Goal: Information Seeking & Learning: Learn about a topic

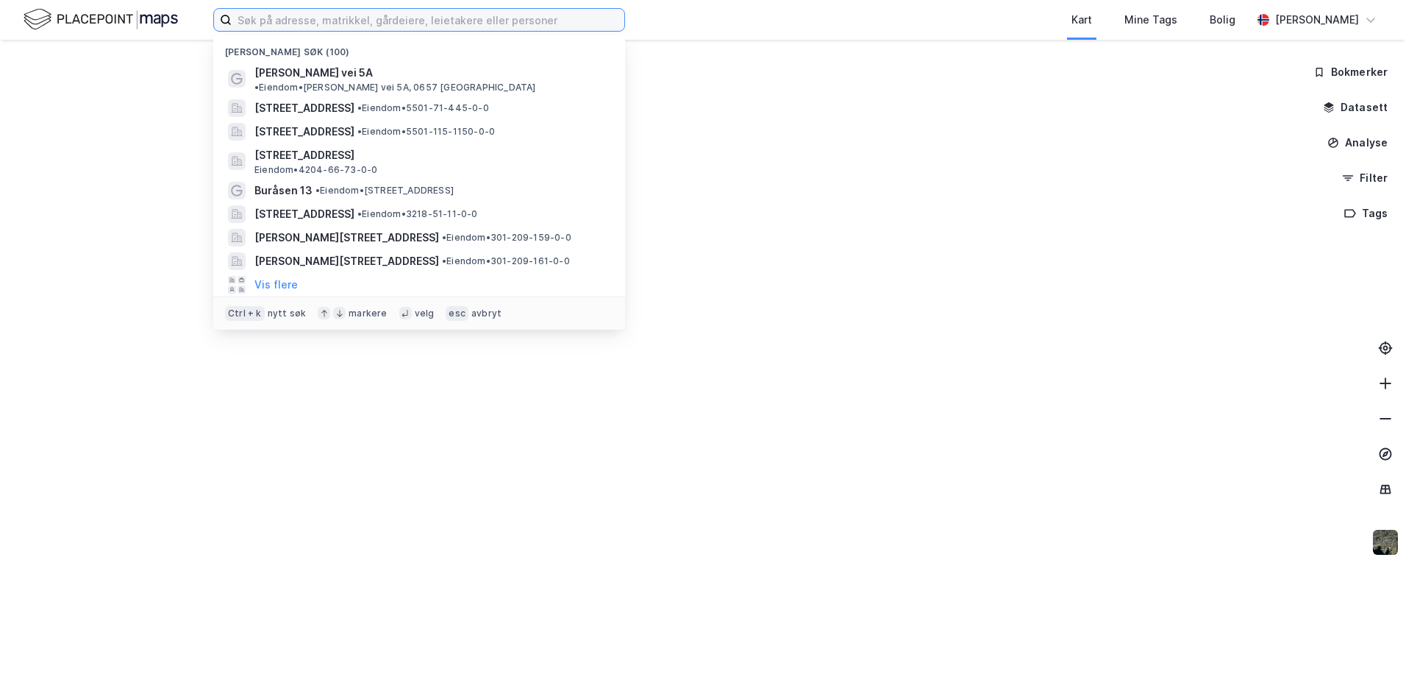
click at [432, 14] on input at bounding box center [428, 20] width 393 height 22
paste input "3107 Gnr.: 425 Bnr.: 612"
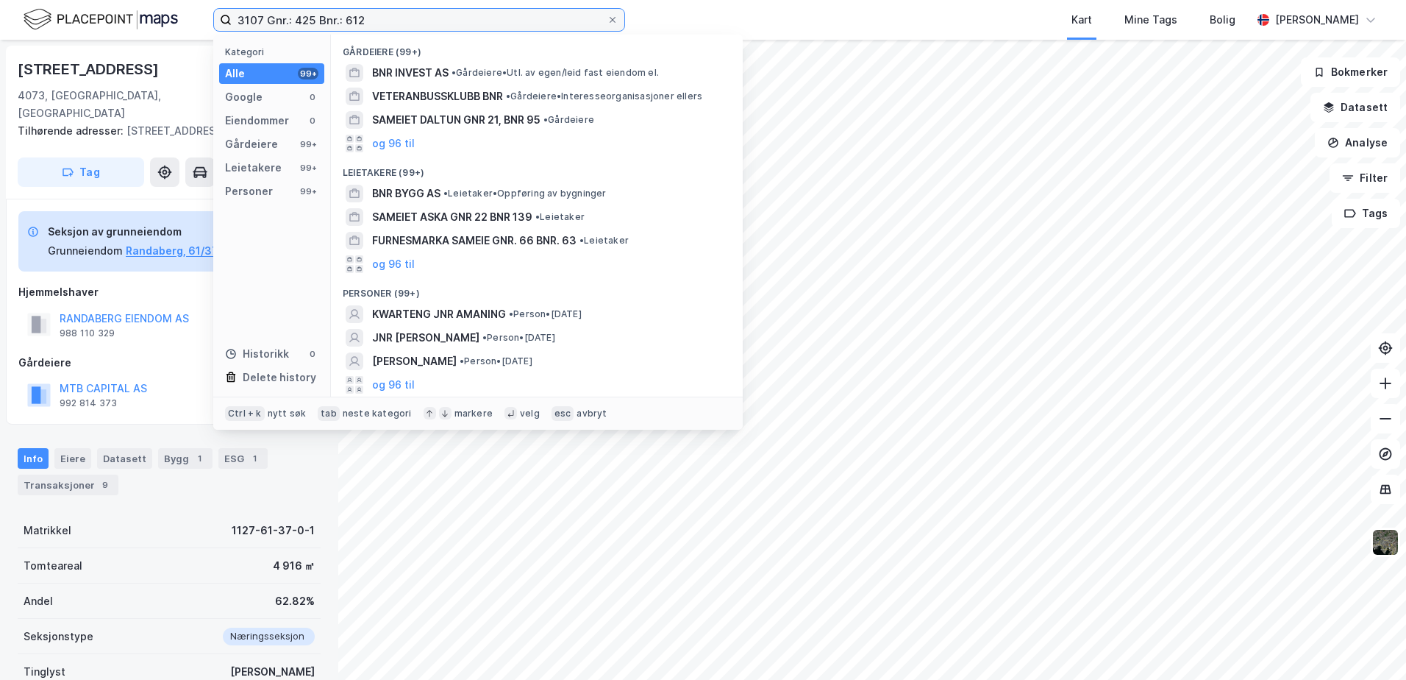
click at [292, 20] on input "3107 Gnr.: 425 Bnr.: 612" at bounding box center [419, 20] width 375 height 22
click at [321, 21] on input "3107- 425 Bnr.: 612" at bounding box center [419, 20] width 375 height 22
click at [312, 20] on input "3107- 425 Bnr/612" at bounding box center [419, 20] width 375 height 22
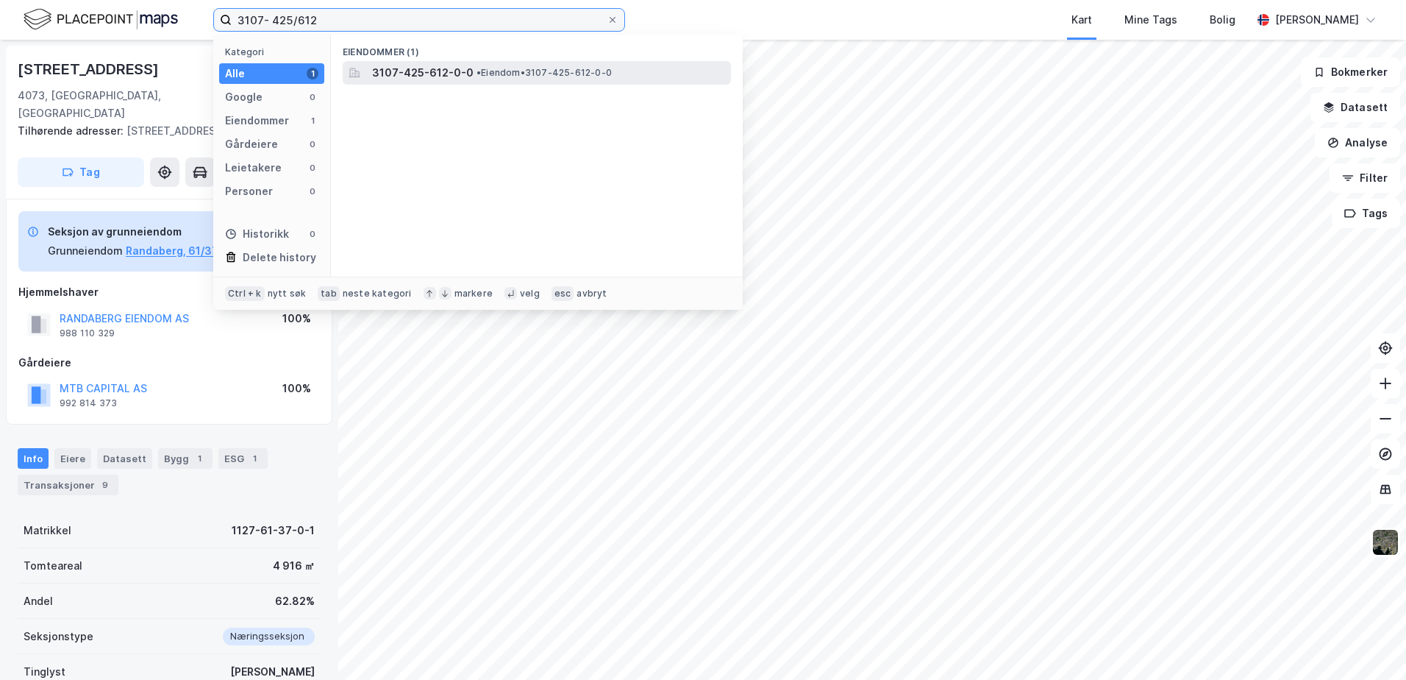
type input "3107- 425/612"
click at [541, 67] on span "• Eiendom • 3107-425-612-0-0" at bounding box center [544, 73] width 135 height 12
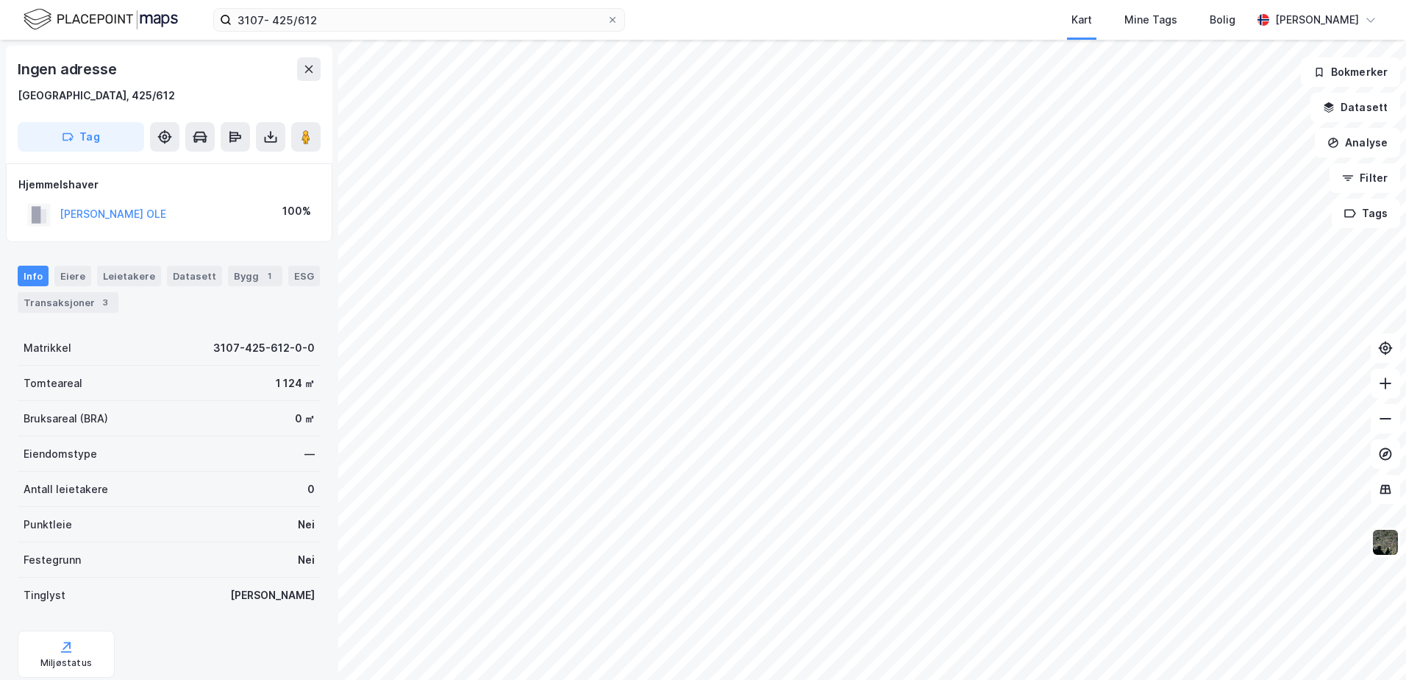
click at [1027, 679] on html "3107- 425/612 Kart Mine Tags Bolig [PERSON_NAME] Ingen adresse [GEOGRAPHIC_DATA…" at bounding box center [703, 340] width 1406 height 680
click at [294, 275] on div "ESG" at bounding box center [304, 276] width 32 height 21
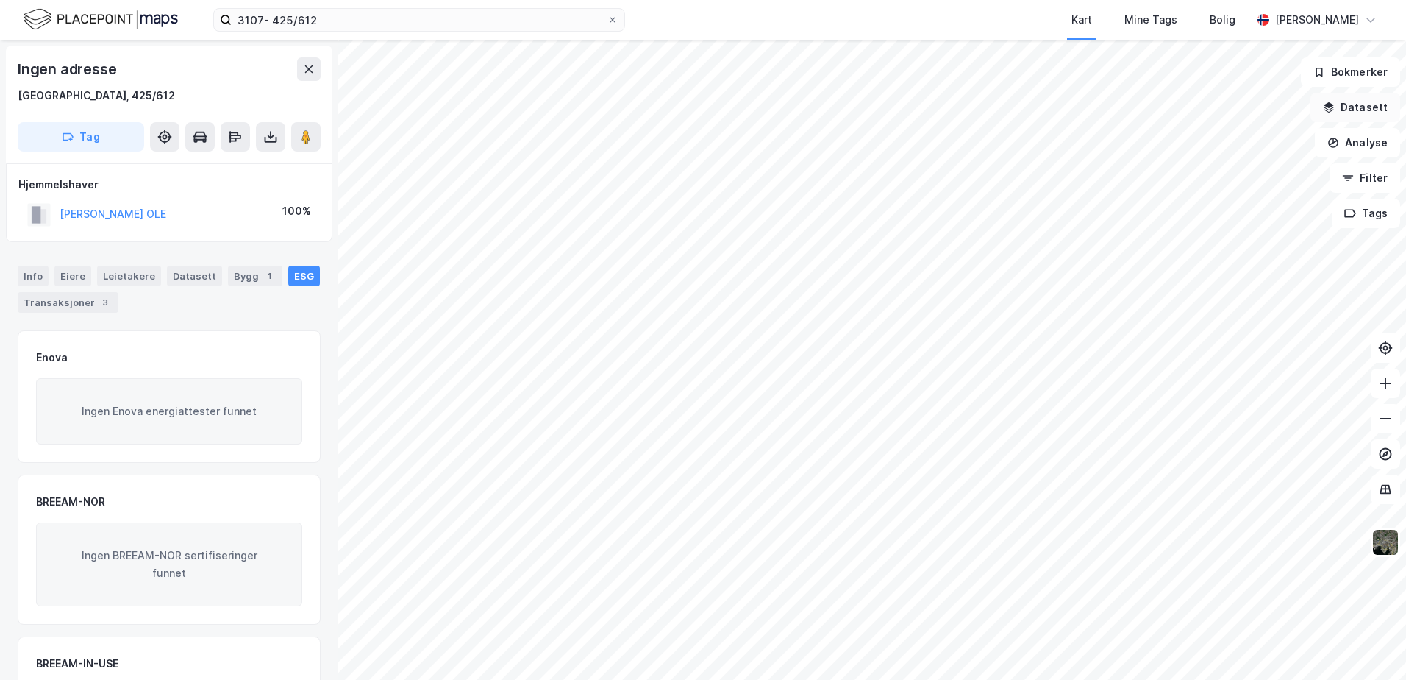
click at [1334, 105] on icon "button" at bounding box center [1330, 105] width 10 height 6
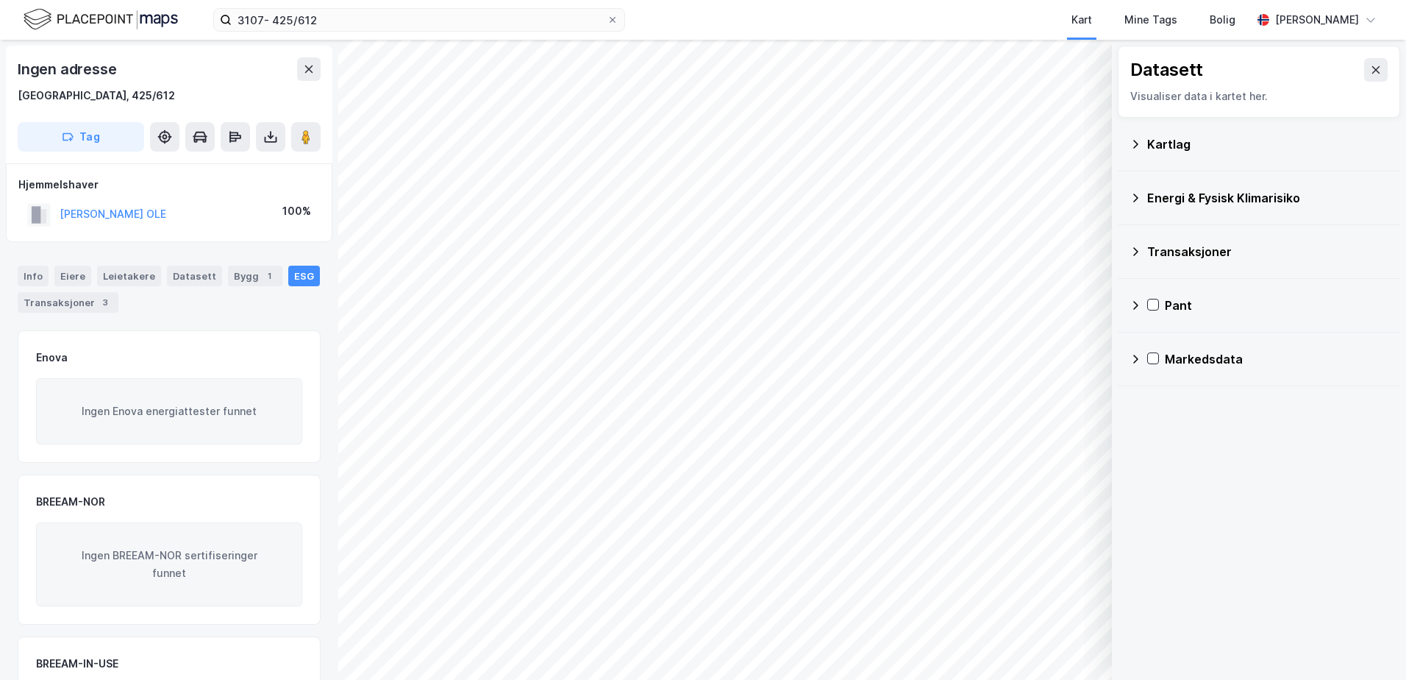
click at [1136, 199] on icon at bounding box center [1135, 197] width 5 height 9
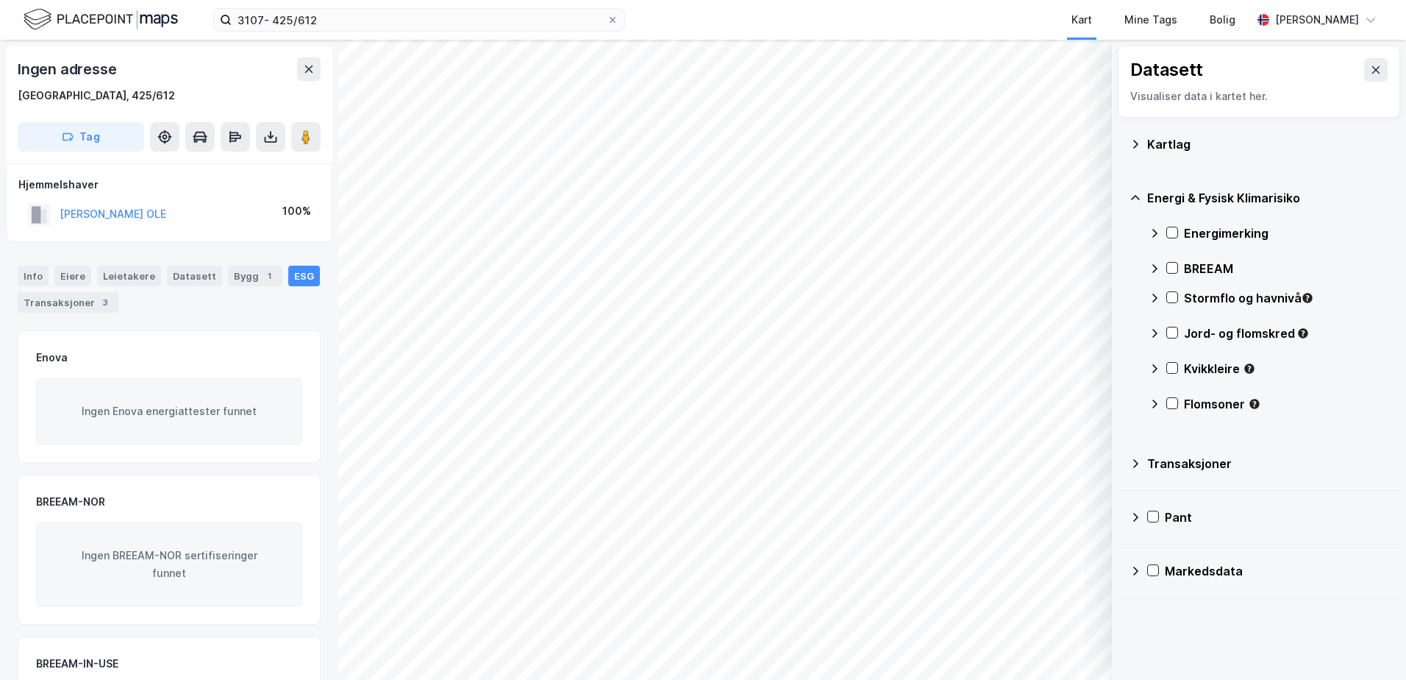
click at [1177, 296] on icon at bounding box center [1172, 297] width 10 height 10
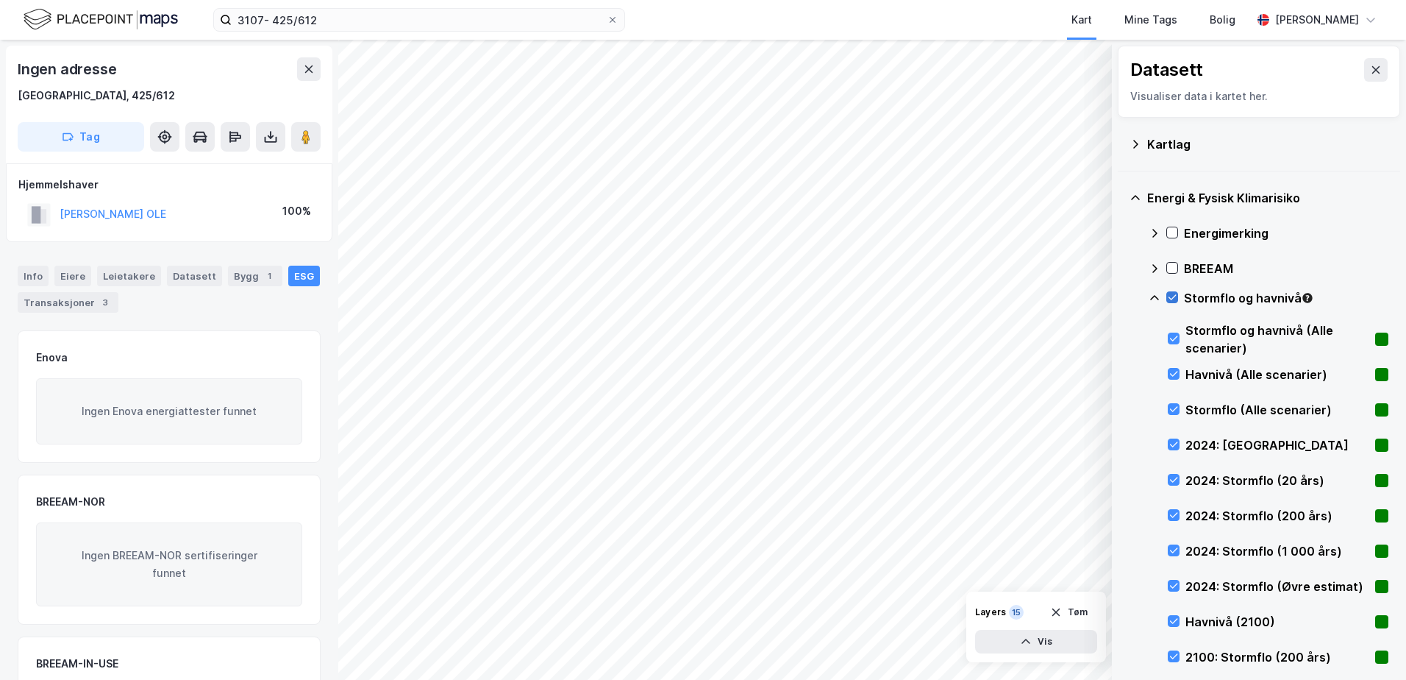
click at [1170, 297] on icon at bounding box center [1172, 297] width 10 height 10
click at [1150, 300] on icon at bounding box center [1155, 298] width 12 height 12
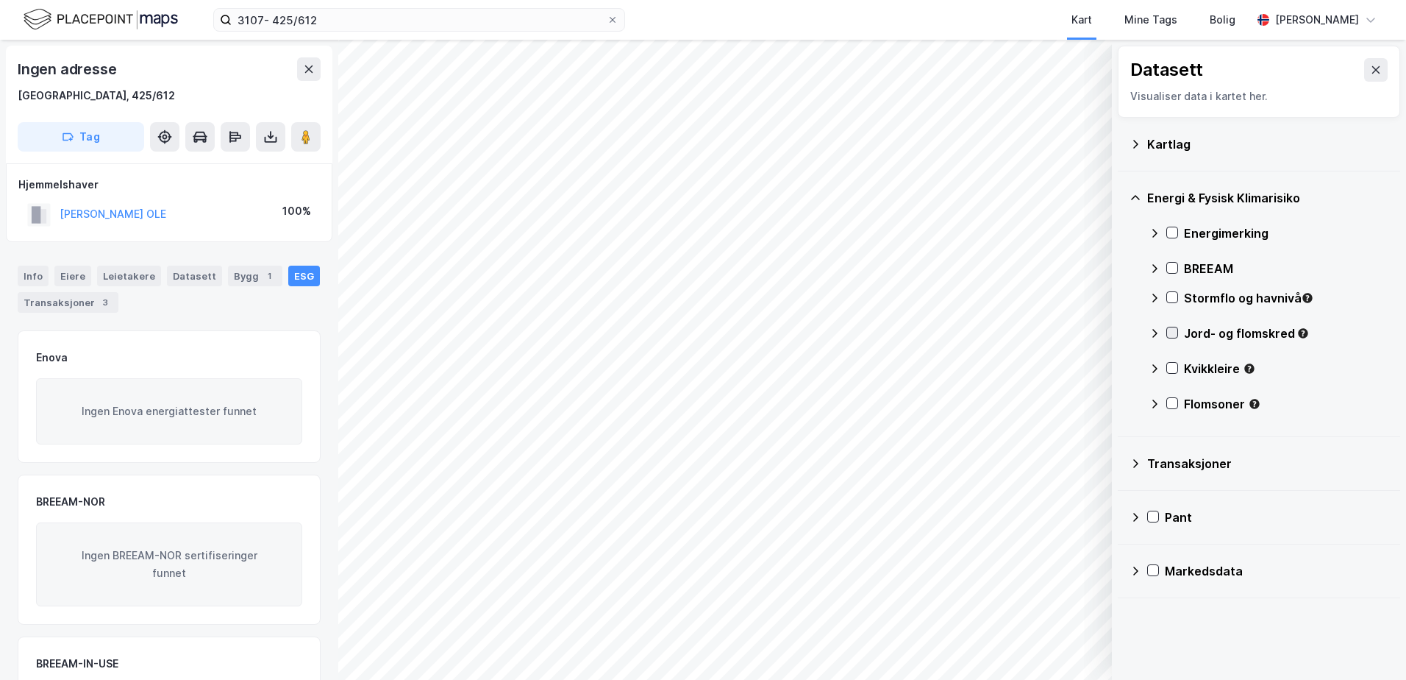
click at [1172, 333] on icon at bounding box center [1172, 332] width 10 height 10
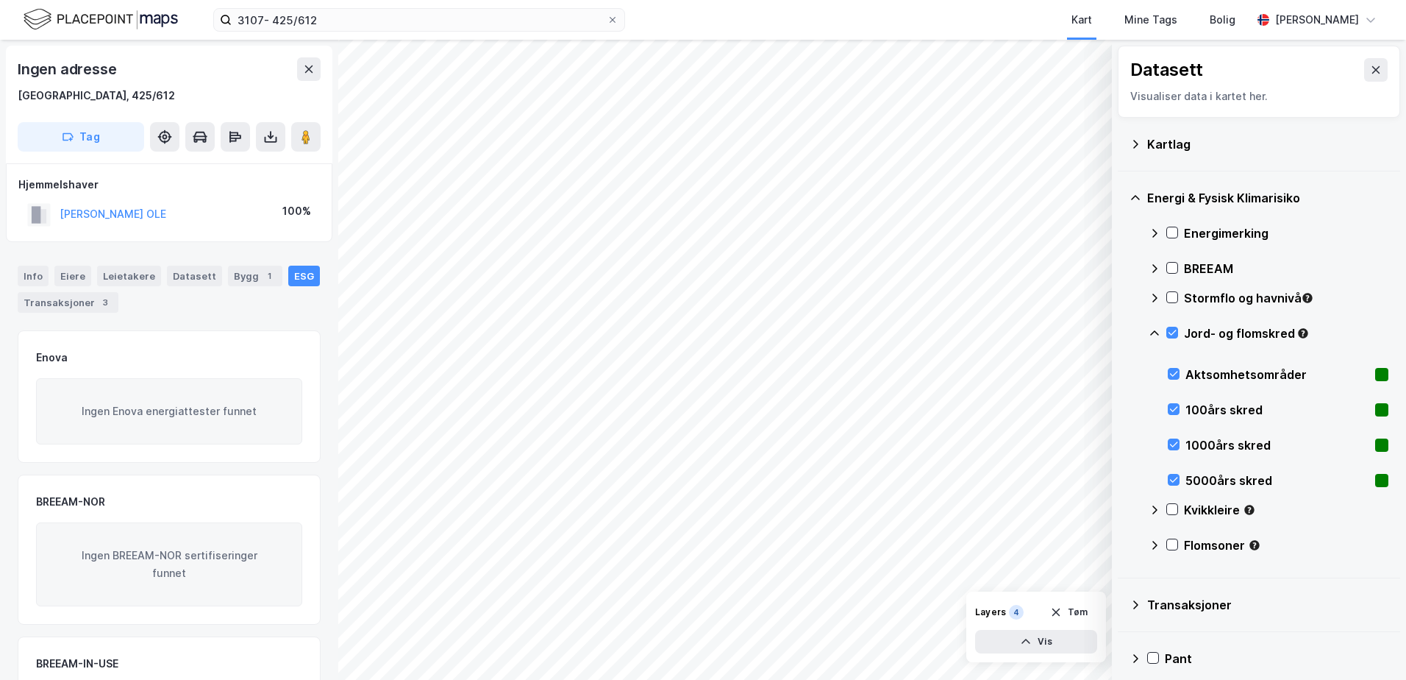
click at [1154, 332] on icon at bounding box center [1155, 333] width 12 height 12
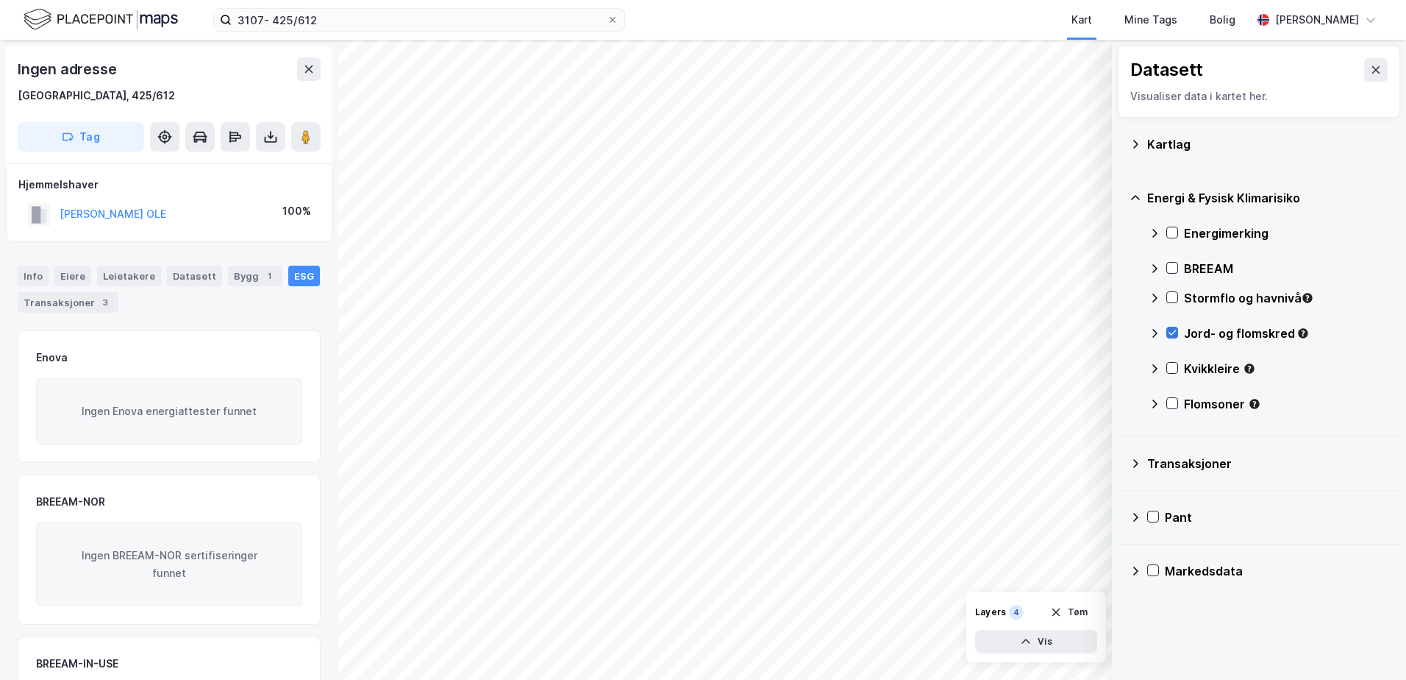
click at [1169, 333] on icon at bounding box center [1173, 332] width 8 height 5
click at [1171, 368] on icon at bounding box center [1172, 368] width 10 height 10
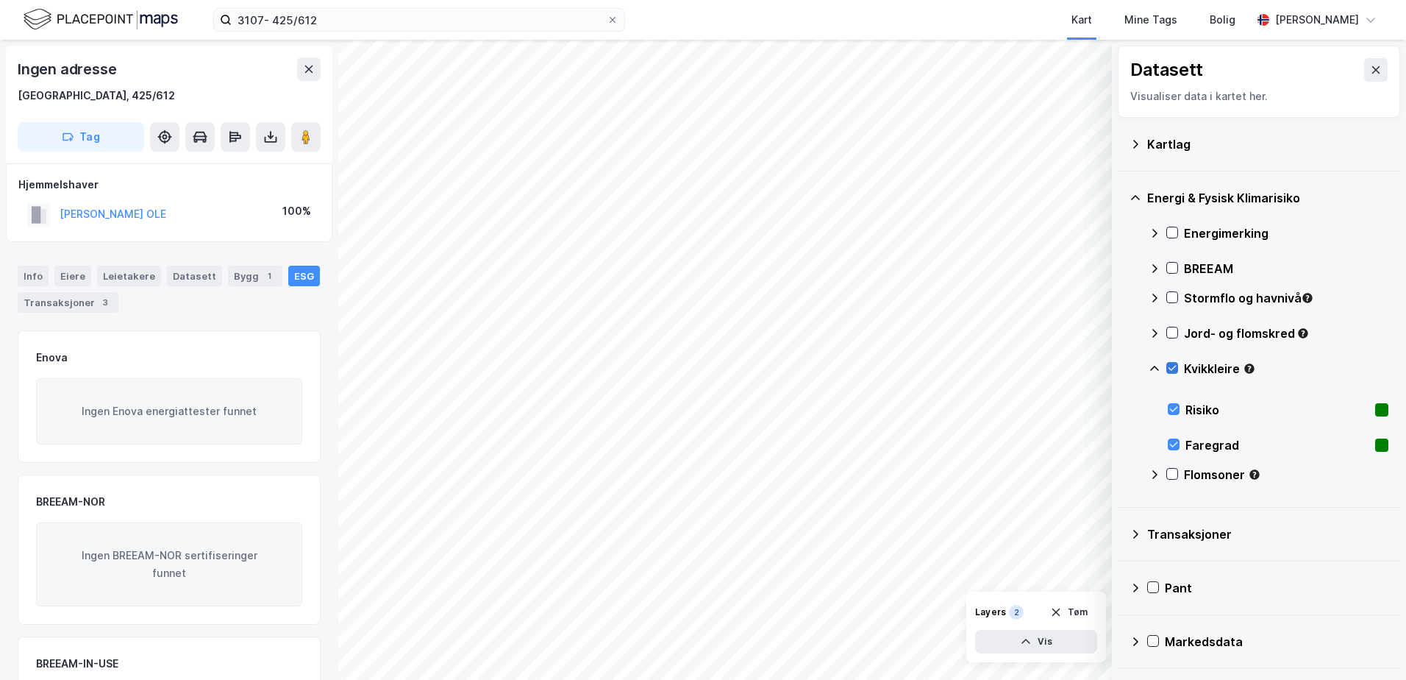
click at [1171, 368] on icon at bounding box center [1172, 368] width 10 height 10
click at [1154, 363] on icon at bounding box center [1155, 369] width 12 height 12
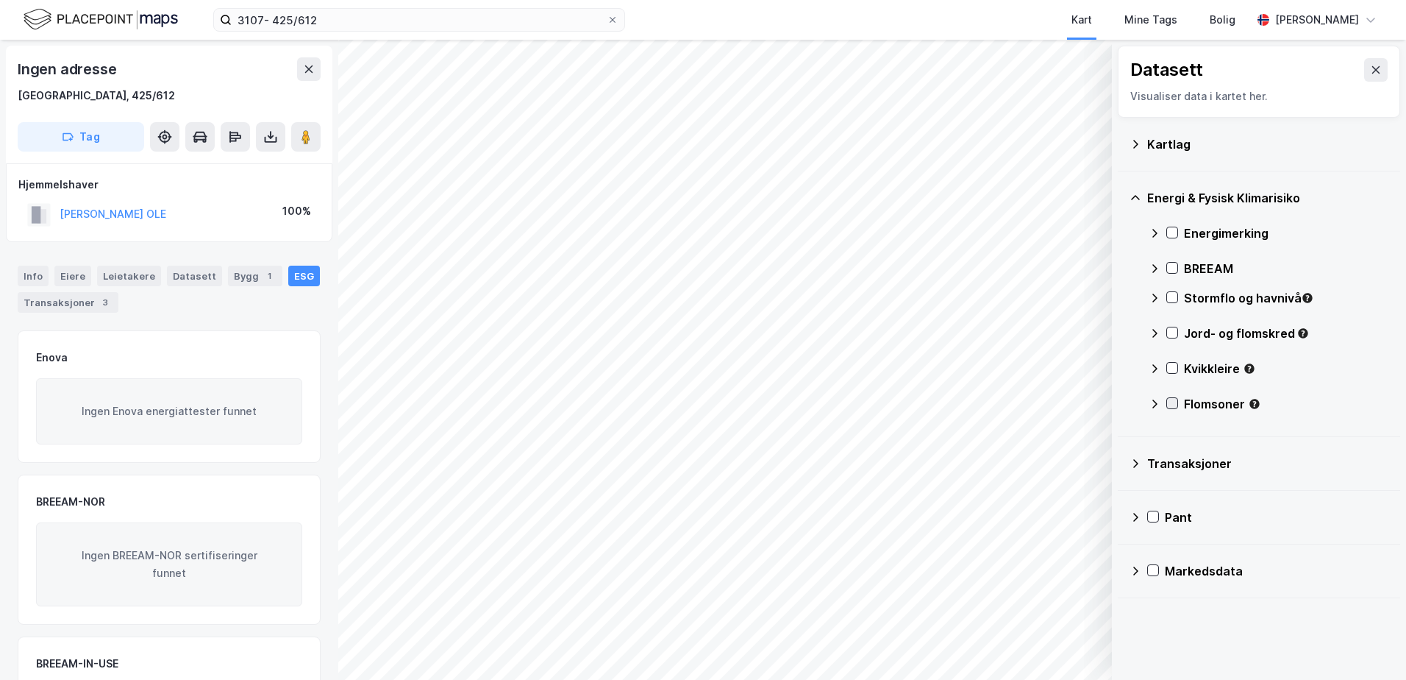
click at [1176, 404] on icon at bounding box center [1172, 403] width 10 height 10
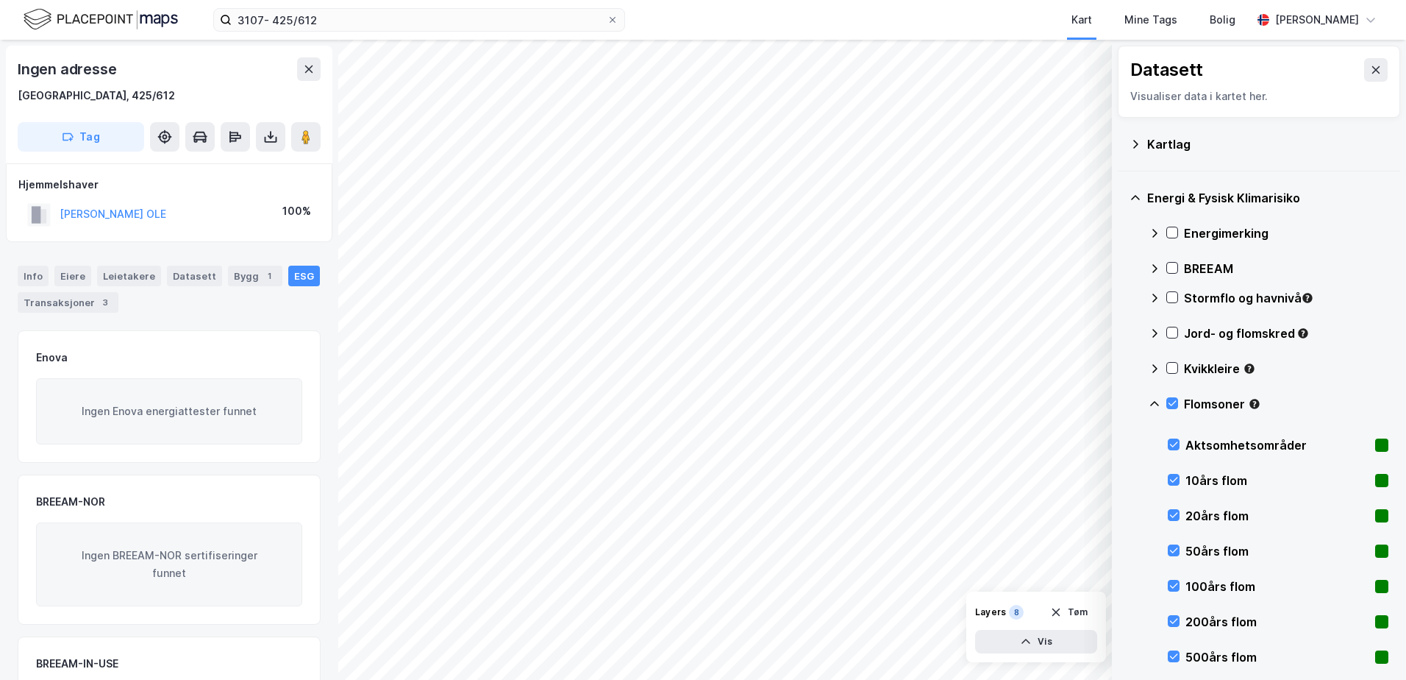
click at [1153, 405] on icon at bounding box center [1155, 404] width 12 height 12
